Goal: Navigation & Orientation: Go to known website

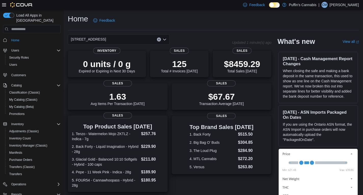
scroll to position [112, 0]
